Goal: Task Accomplishment & Management: Use online tool/utility

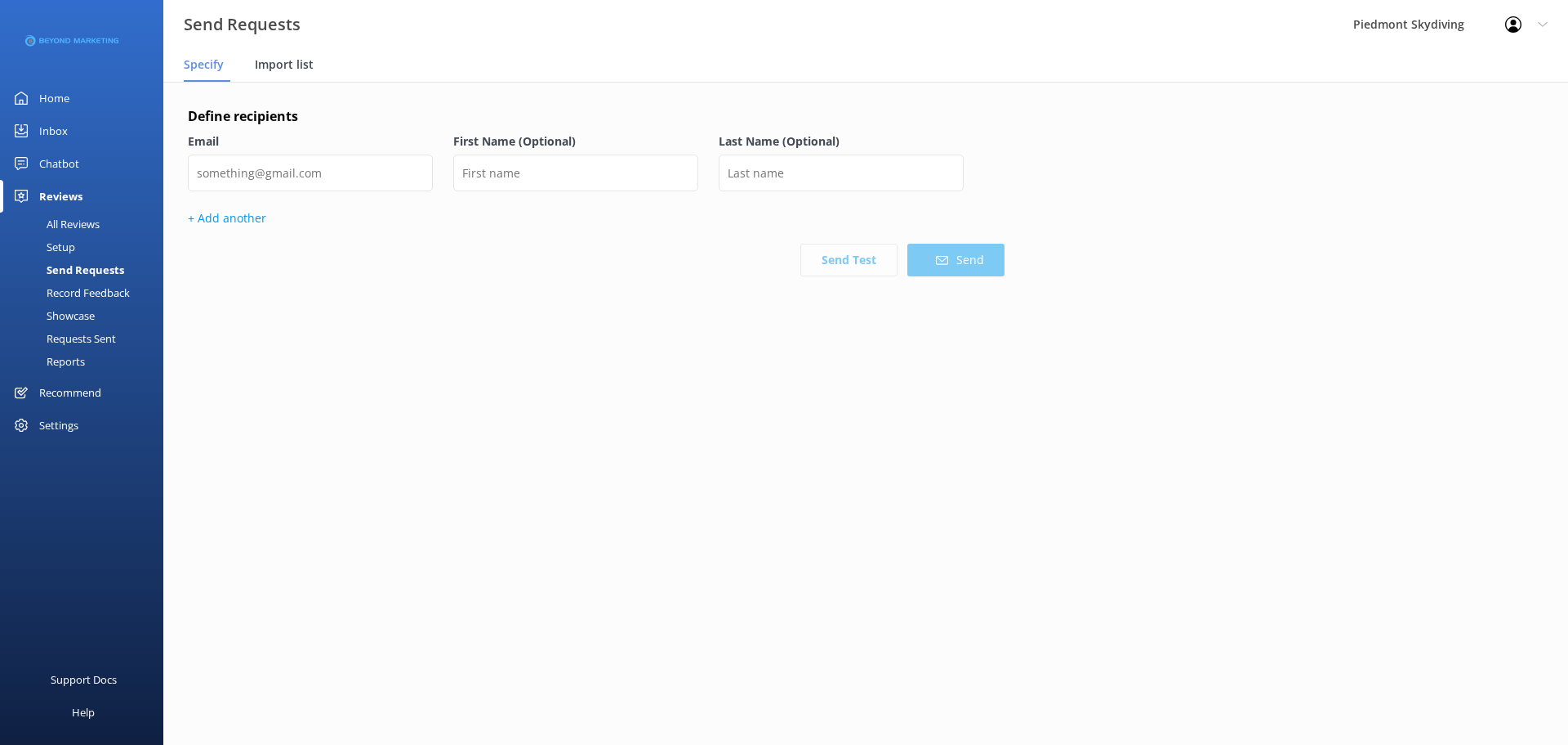
click at [288, 60] on span "Import list" at bounding box center [284, 64] width 59 height 17
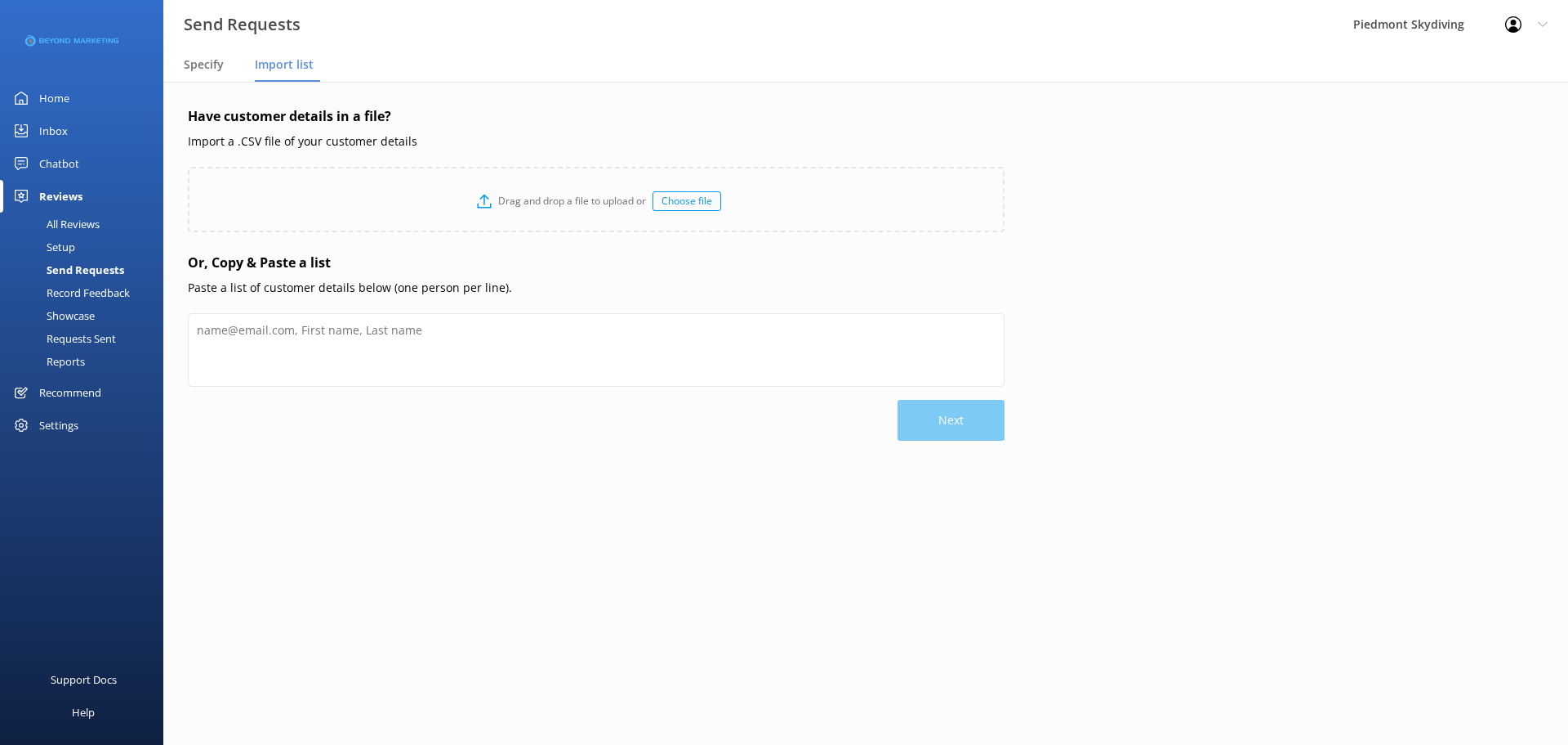
click at [673, 203] on div "Choose file" at bounding box center [687, 201] width 68 height 19
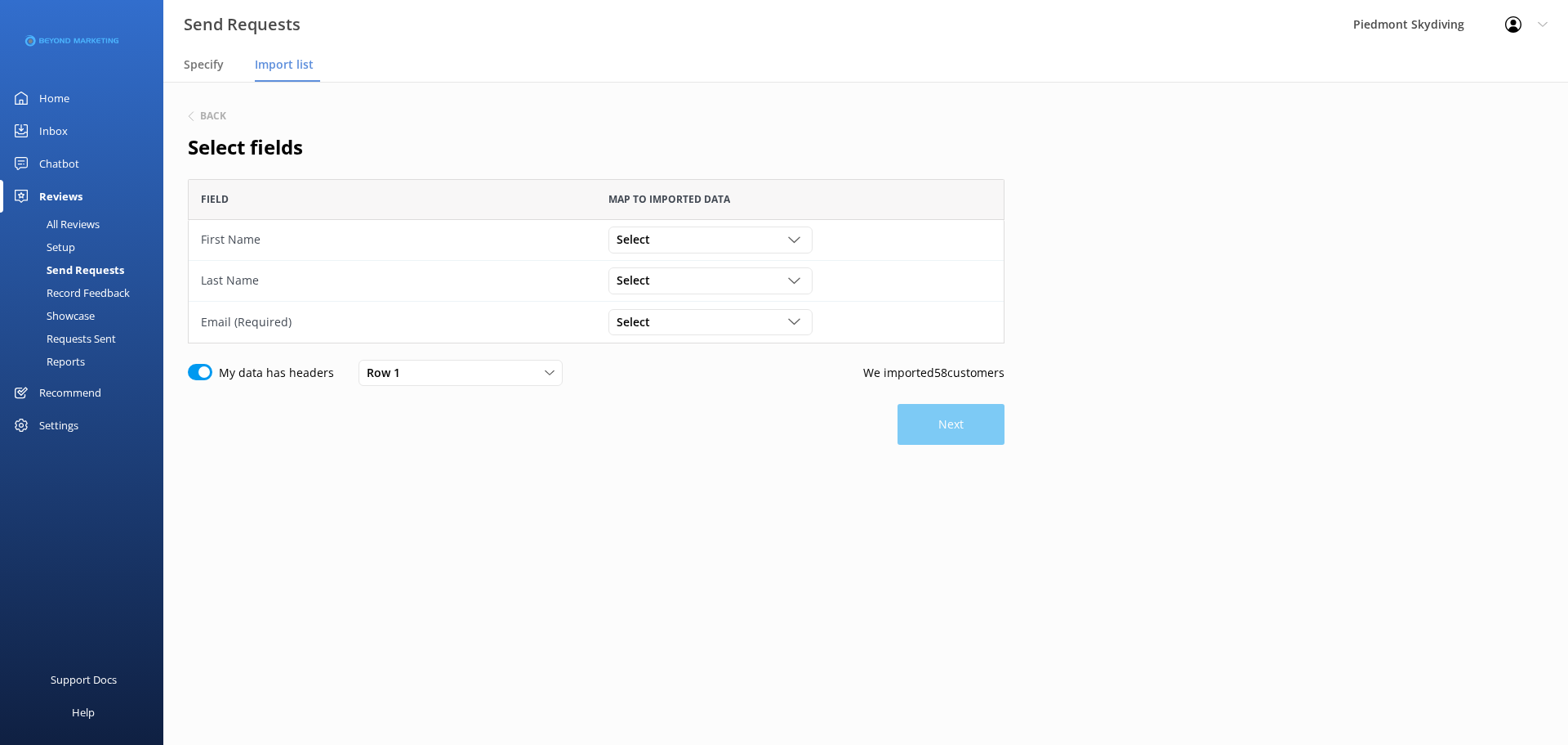
scroll to position [152, 805]
click at [800, 232] on div "Select" at bounding box center [711, 240] width 196 height 18
click at [695, 376] on link "First Name" at bounding box center [710, 372] width 202 height 32
click at [794, 277] on icon "grid" at bounding box center [795, 281] width 12 height 12
click at [699, 436] on link "Last Name" at bounding box center [710, 446] width 202 height 32
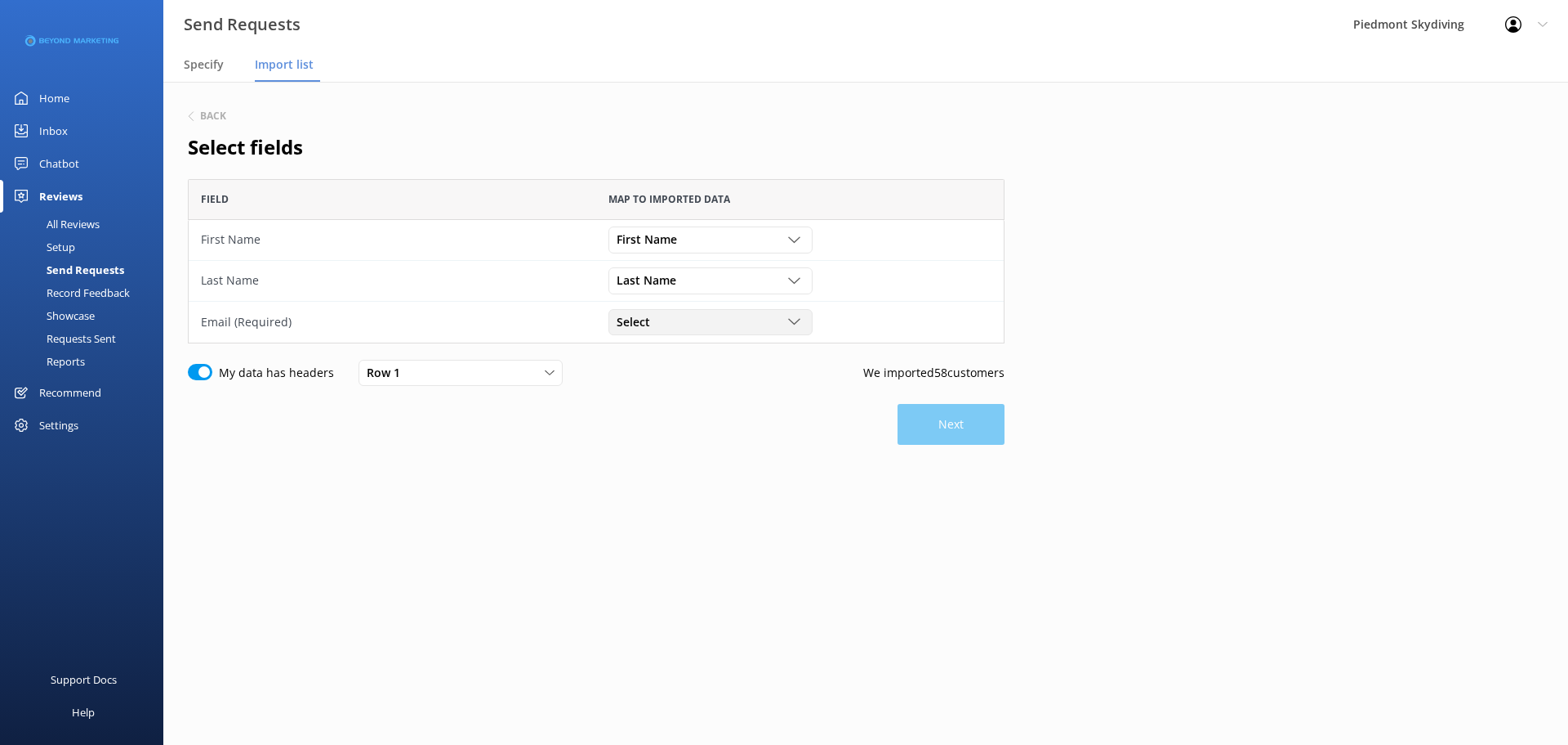
click at [783, 328] on div "Select" at bounding box center [711, 322] width 196 height 18
click at [739, 431] on link "Email" at bounding box center [710, 426] width 202 height 32
click at [972, 408] on button "Next" at bounding box center [951, 424] width 107 height 41
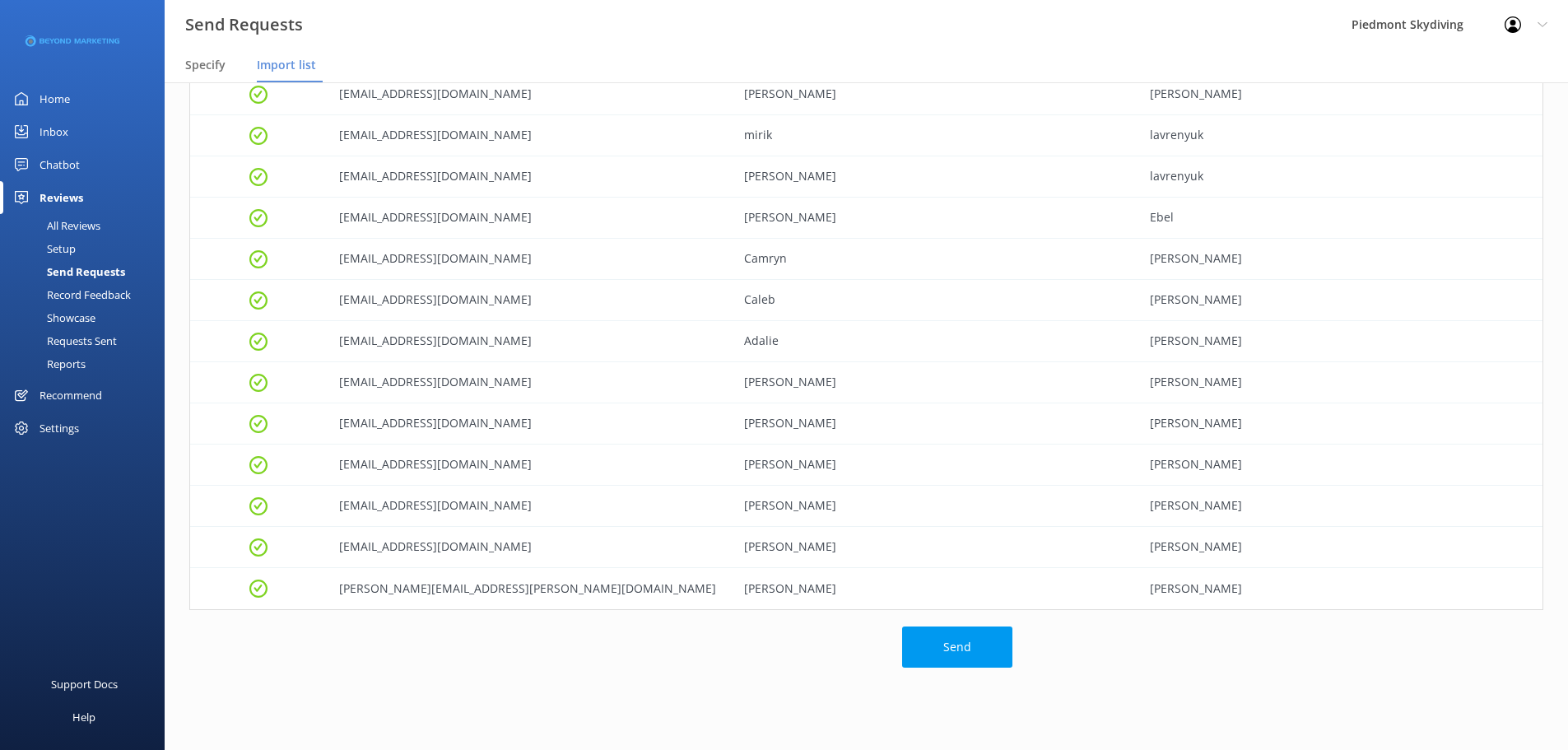
scroll to position [1999, 0]
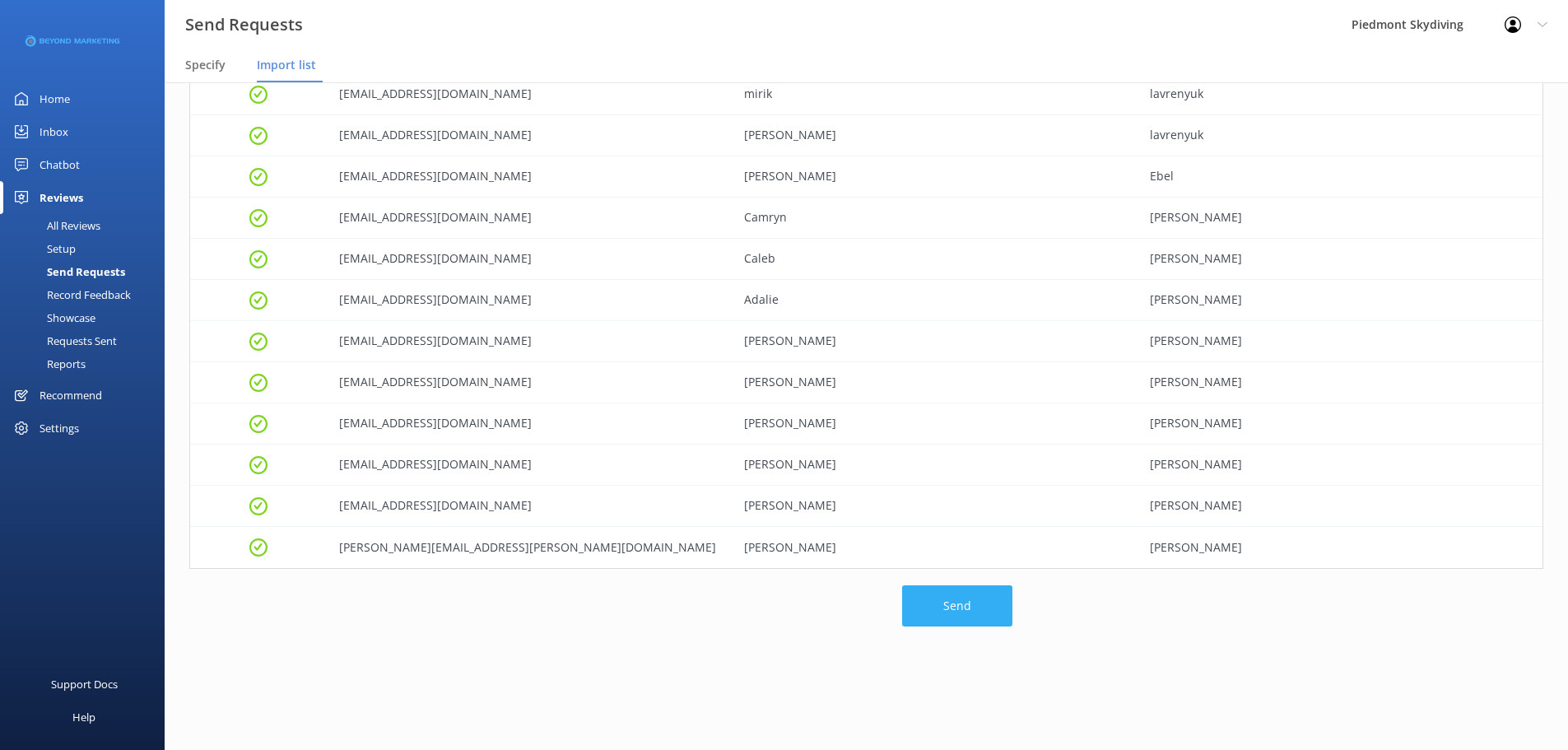
click at [957, 621] on button "Send" at bounding box center [957, 605] width 110 height 42
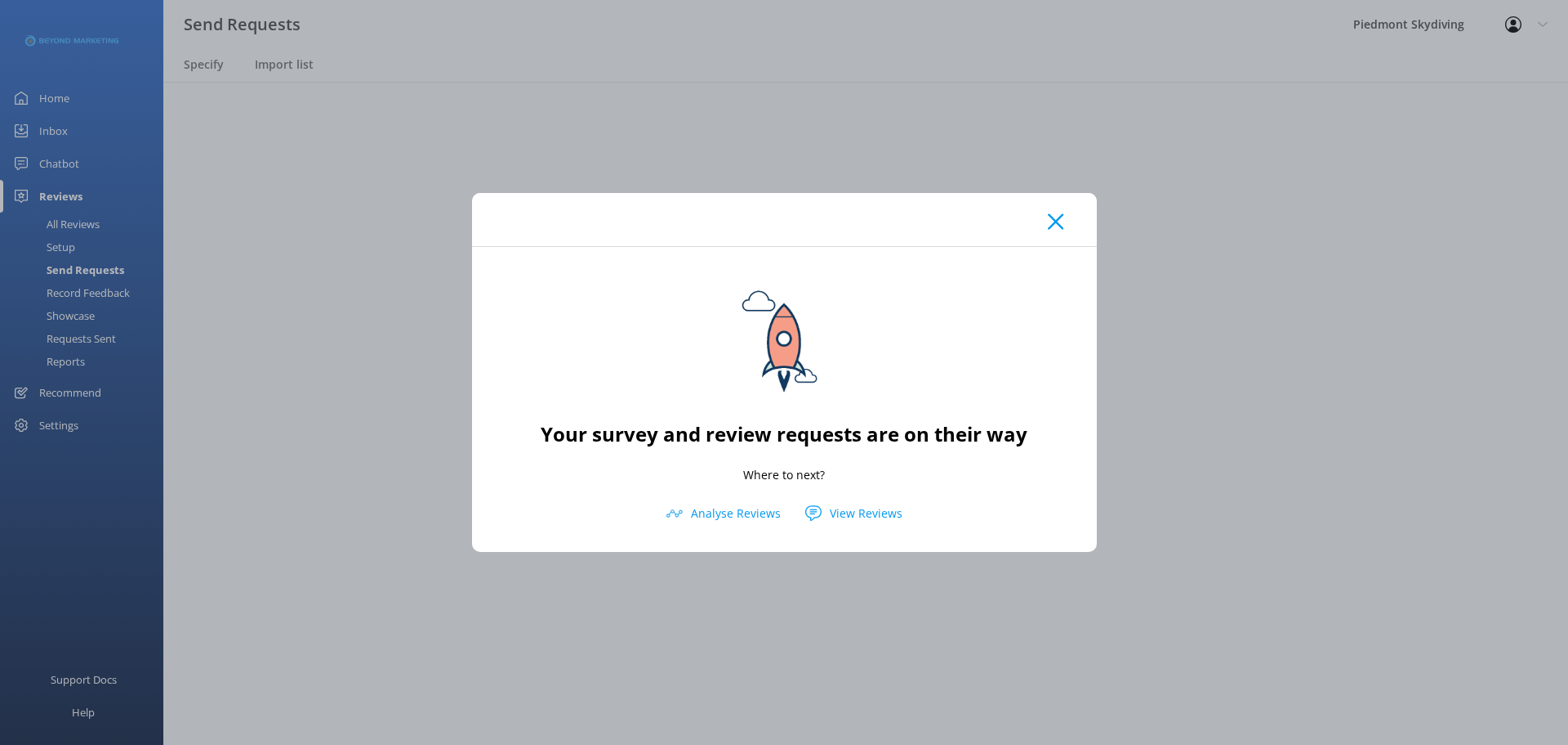
click at [1053, 218] on use at bounding box center [1056, 221] width 16 height 16
